Goal: Information Seeking & Learning: Check status

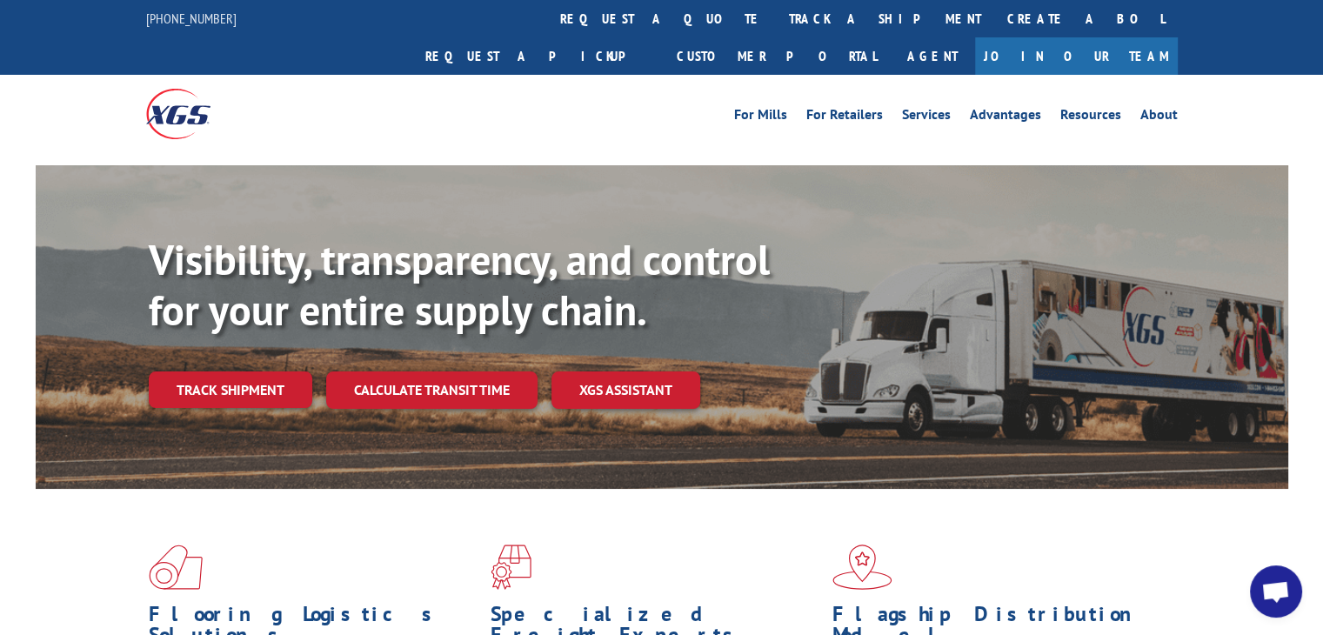
click at [222, 371] on link "Track shipment" at bounding box center [230, 389] width 163 height 37
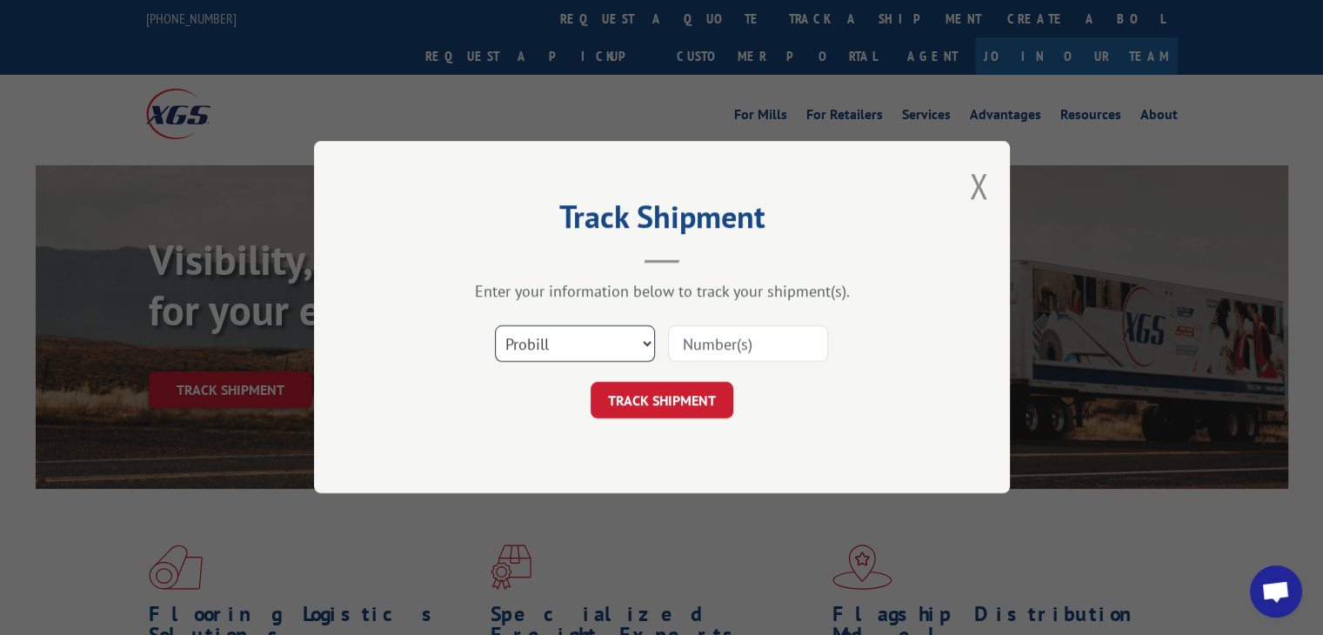
click at [647, 338] on select "Select category... Probill BOL PO" at bounding box center [575, 344] width 160 height 37
select select "bol"
click at [495, 326] on select "Select category... Probill BOL PO" at bounding box center [575, 344] width 160 height 37
click at [741, 347] on input at bounding box center [748, 344] width 160 height 37
type input "3367463"
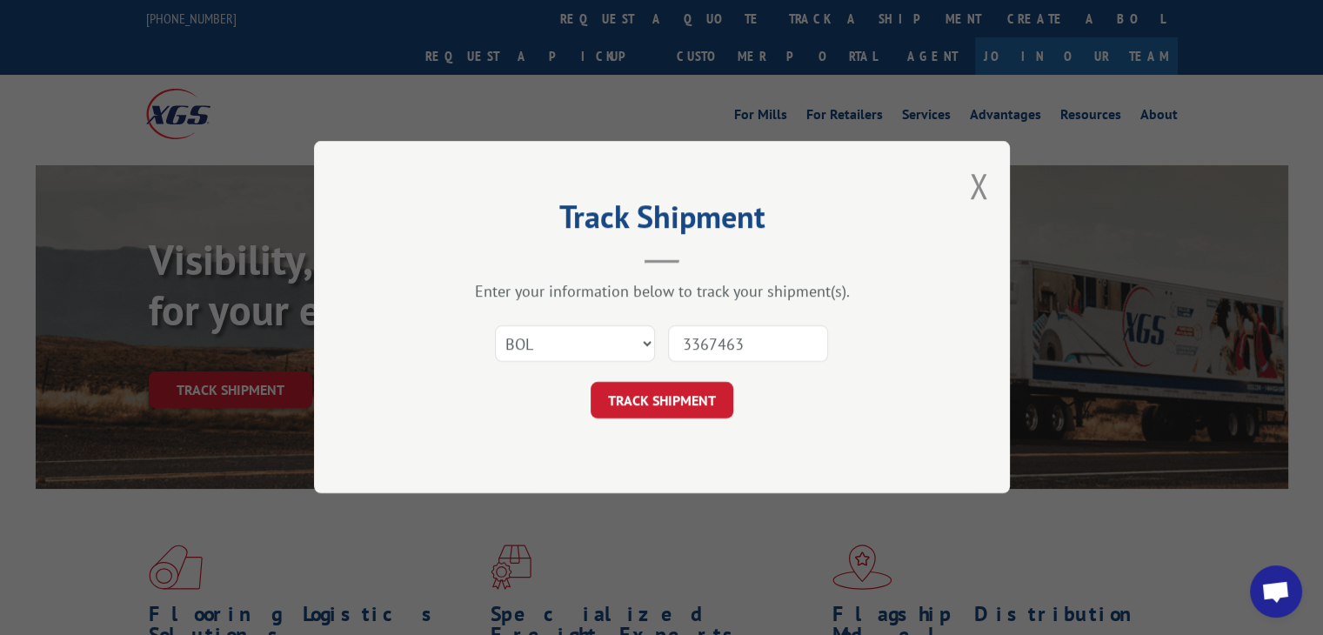
click at [647, 419] on div "Track Shipment Enter your information below to track your shipment(s). Select c…" at bounding box center [662, 317] width 696 height 352
click at [655, 406] on button "TRACK SHIPMENT" at bounding box center [661, 401] width 143 height 37
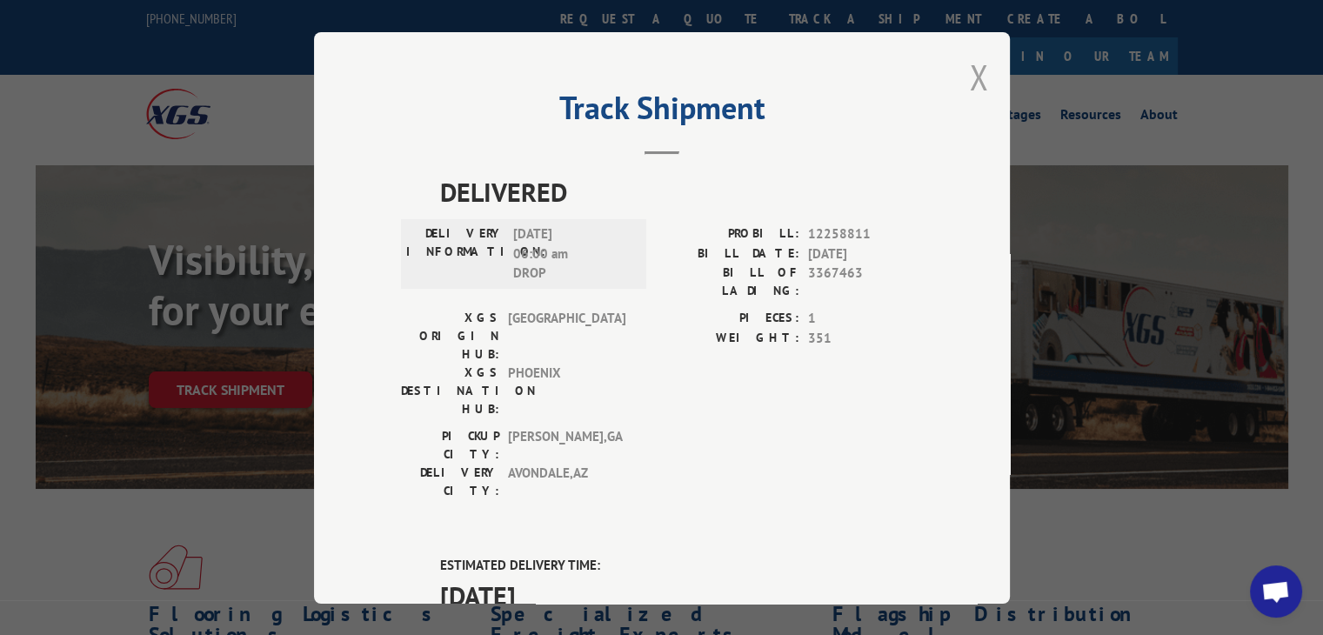
click at [972, 77] on button "Close modal" at bounding box center [978, 77] width 19 height 46
